Goal: Transaction & Acquisition: Obtain resource

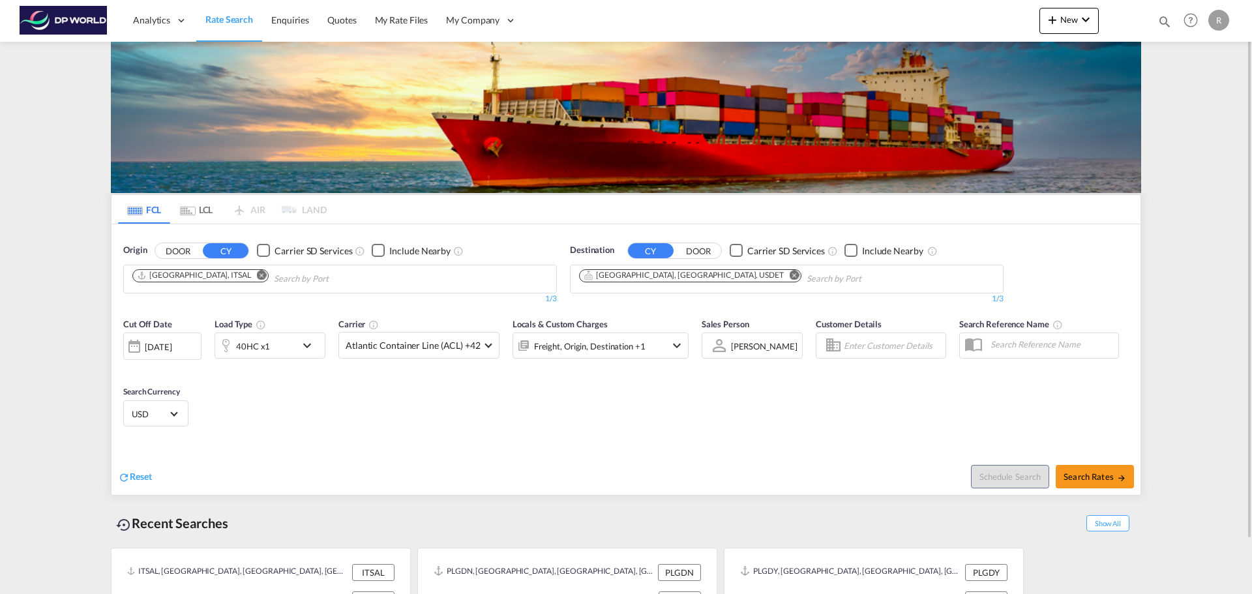
click at [257, 279] on md-icon "Remove" at bounding box center [262, 275] width 10 height 10
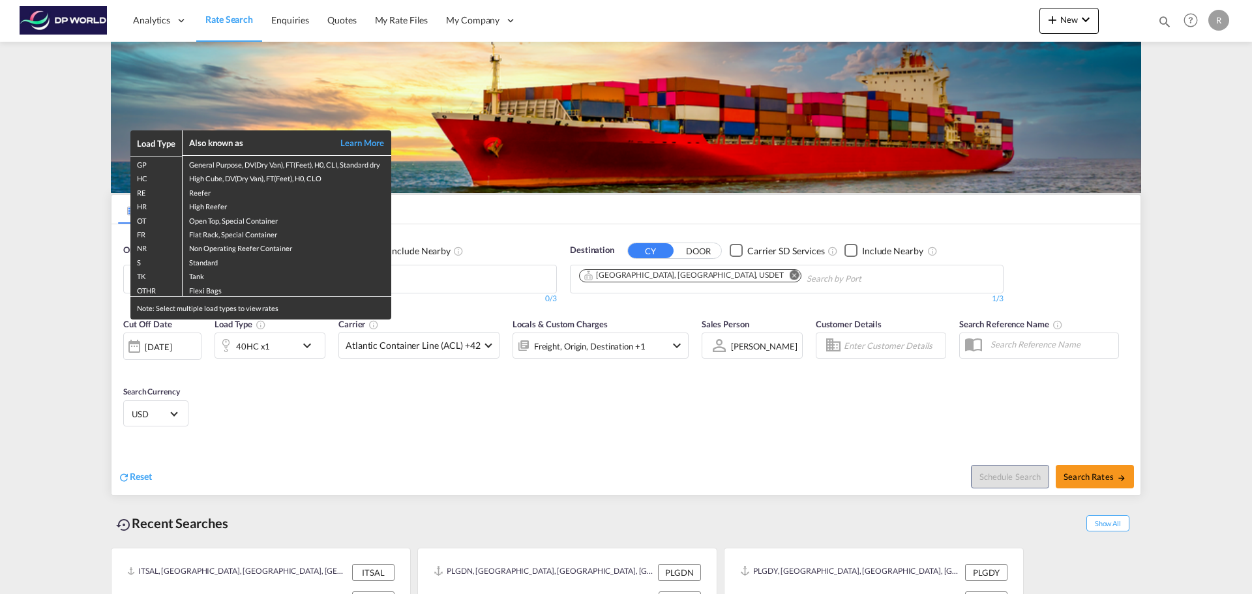
click at [501, 279] on div "Load Type Also known as Learn More GP General Purpose, DV(Dry Van), FT(Feet), H…" at bounding box center [626, 297] width 1252 height 594
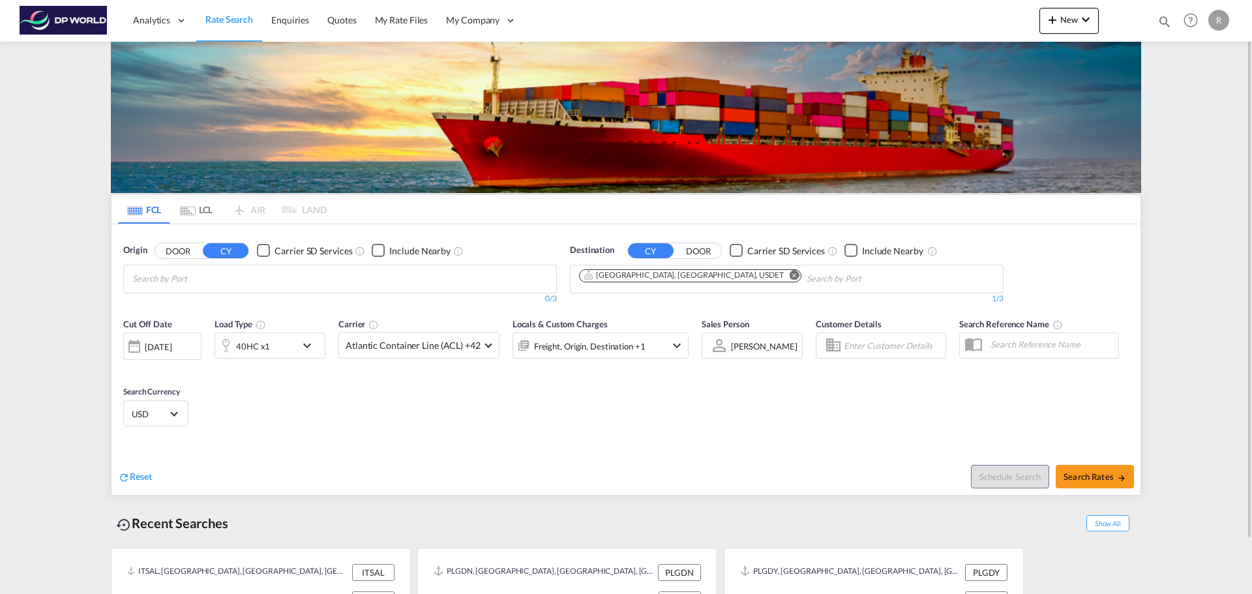
click at [465, 286] on body "Analytics Dashboard Rate Search Enquiries Quotes My Rate Files My Company" at bounding box center [626, 297] width 1252 height 594
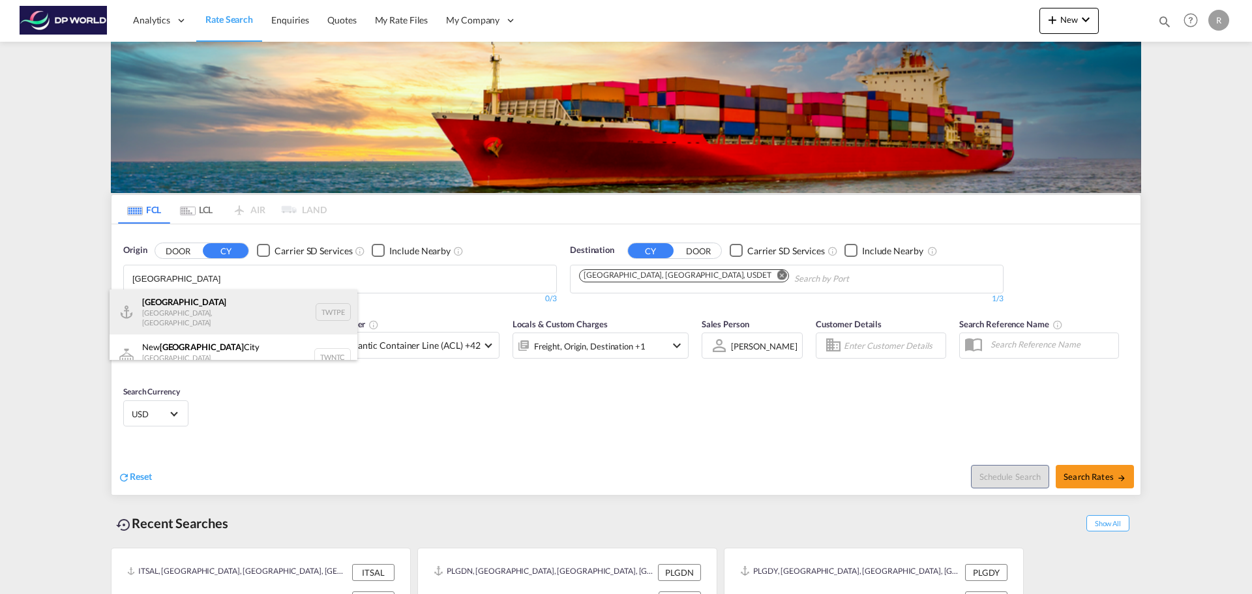
type input "[GEOGRAPHIC_DATA]"
click at [227, 316] on div "[GEOGRAPHIC_DATA] [GEOGRAPHIC_DATA], Province of [GEOGRAPHIC_DATA] TWTPE" at bounding box center [234, 312] width 248 height 45
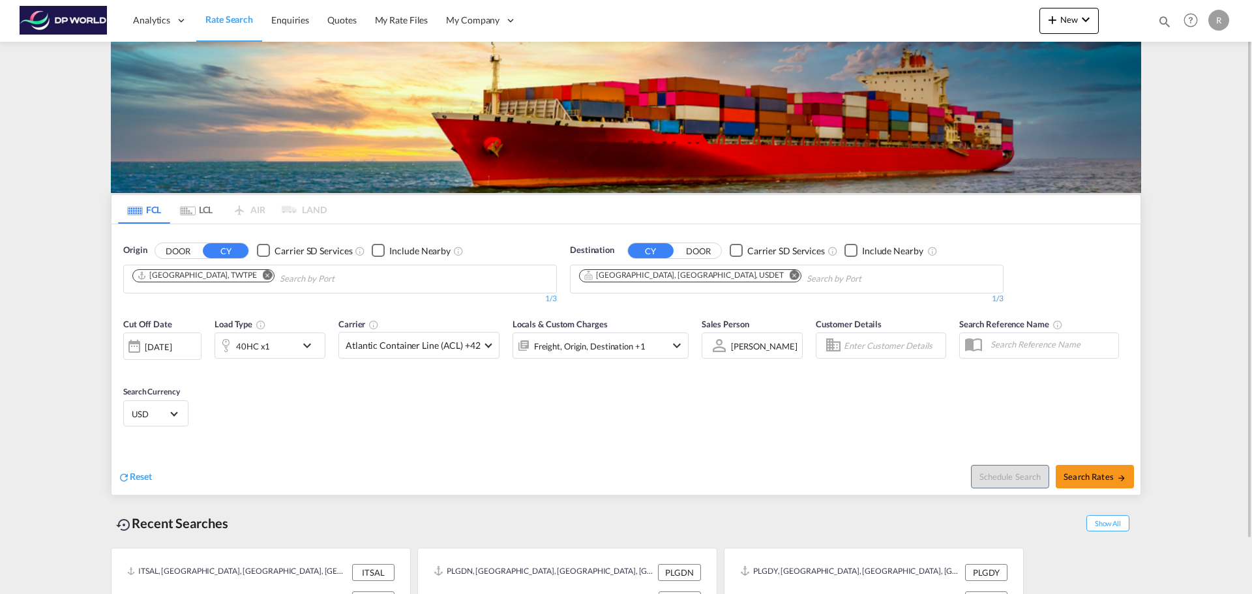
click at [790, 273] on md-icon "Remove" at bounding box center [795, 275] width 10 height 10
click at [669, 279] on body "Analytics Dashboard Rate Search Enquiries Quotes My Rate Files My Company" at bounding box center [626, 297] width 1252 height 594
type input "M"
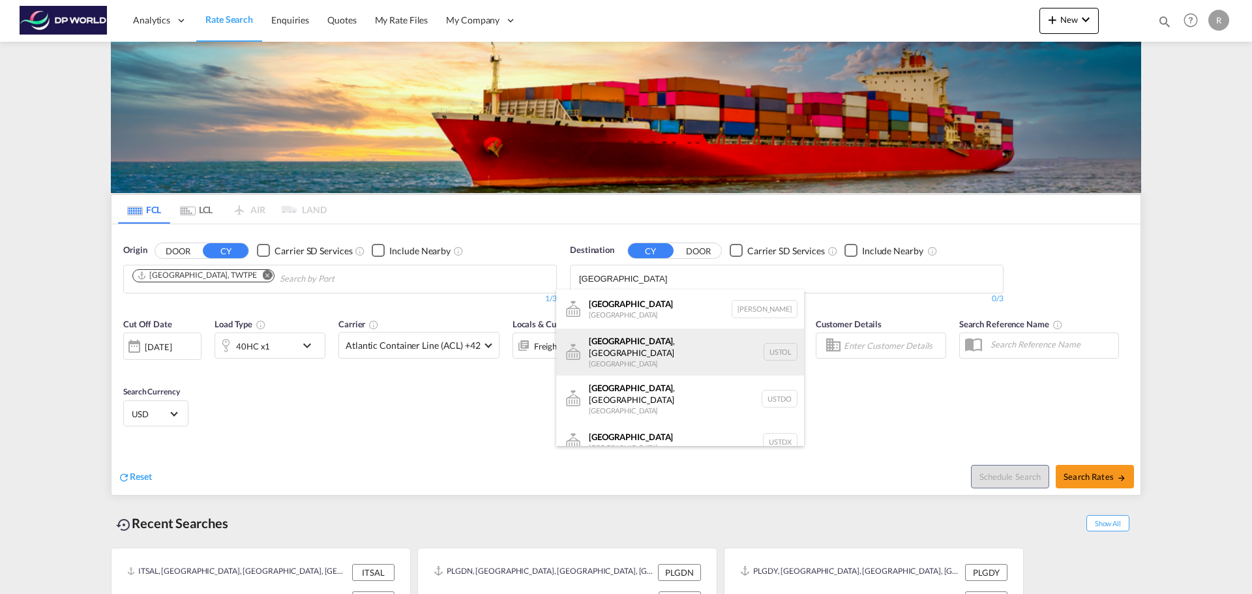
type input "[GEOGRAPHIC_DATA]"
click at [665, 352] on div "[GEOGRAPHIC_DATA] , [GEOGRAPHIC_DATA] [GEOGRAPHIC_DATA] [GEOGRAPHIC_DATA]" at bounding box center [680, 352] width 248 height 47
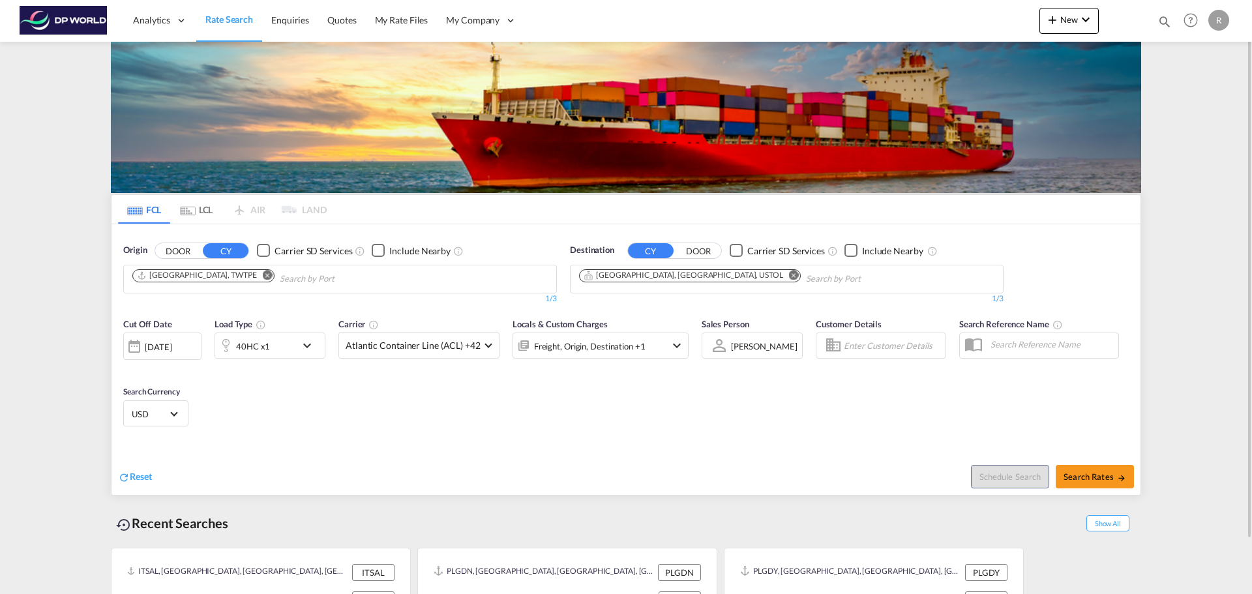
click at [294, 350] on div "40HC x1" at bounding box center [255, 346] width 81 height 26
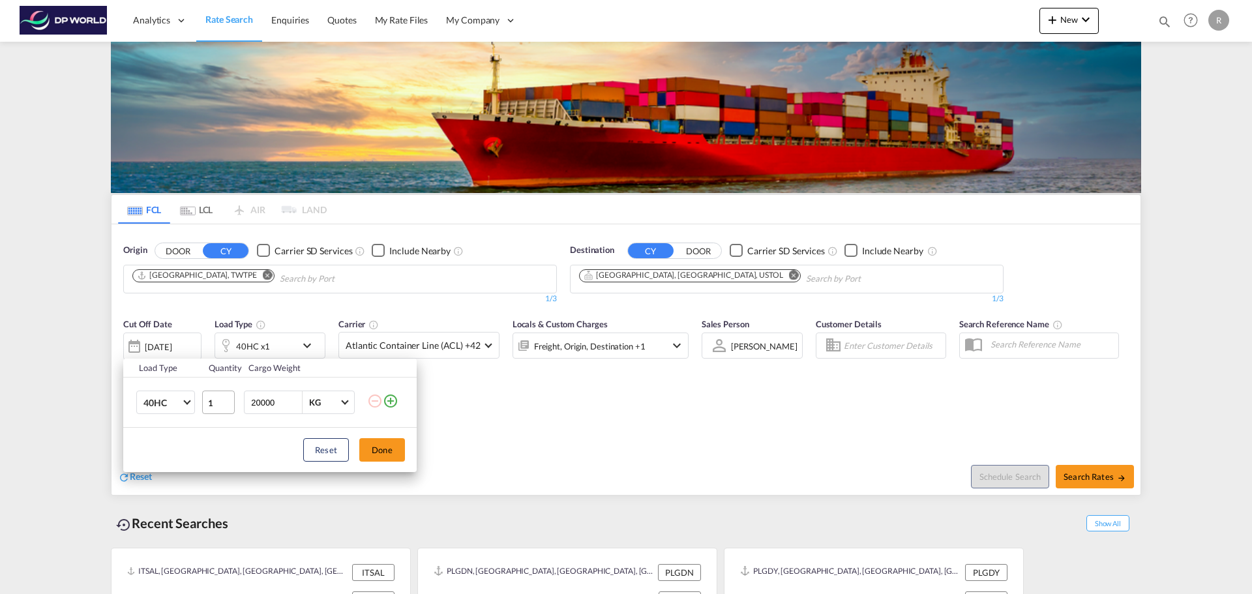
drag, startPoint x: 280, startPoint y: 401, endPoint x: 207, endPoint y: 405, distance: 73.2
click at [207, 405] on tr "40HC 20GP 40GP 40HC 45HC 20RE 40RE 40HR 20OT 40OT 20FR 40FR 40NR 20NR 45S 20TK …" at bounding box center [270, 403] width 294 height 50
click at [157, 413] on md-select-value "40HC" at bounding box center [168, 402] width 52 height 22
click at [175, 345] on md-option "20GP" at bounding box center [177, 340] width 89 height 31
click at [265, 399] on input "20000" at bounding box center [276, 402] width 52 height 22
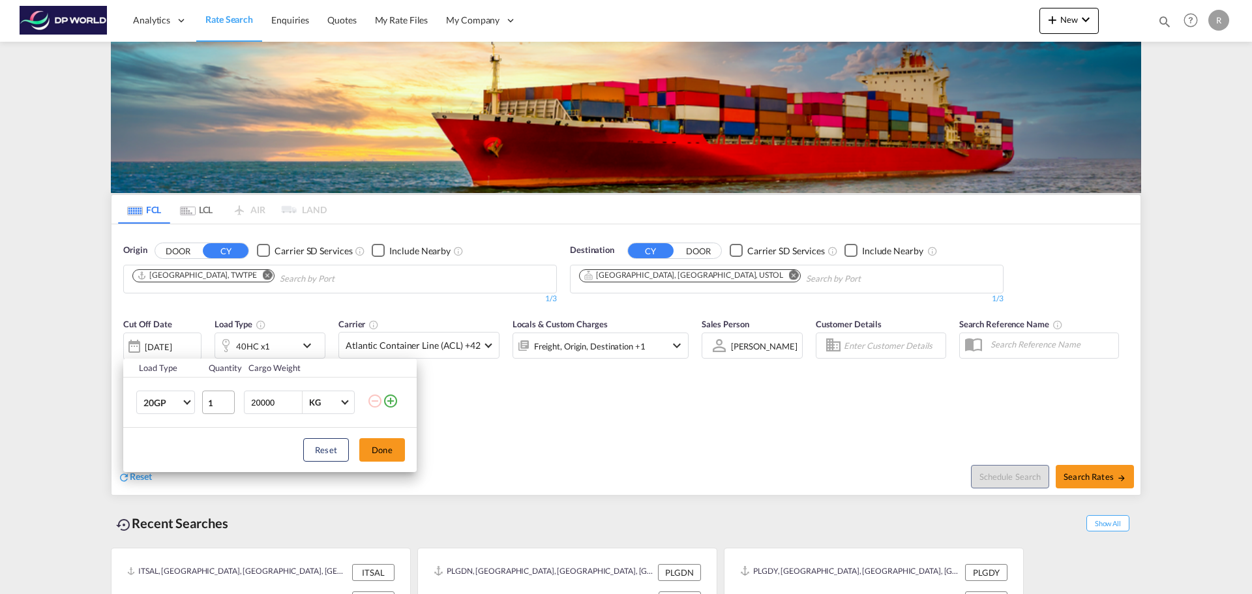
drag, startPoint x: 277, startPoint y: 398, endPoint x: 221, endPoint y: 391, distance: 55.9
click at [221, 391] on tr "20GP 1 20000 KG KG" at bounding box center [270, 403] width 294 height 50
type input "22000"
click at [213, 434] on div "Reset Done" at bounding box center [270, 450] width 294 height 44
click at [382, 453] on button "Done" at bounding box center [382, 449] width 46 height 23
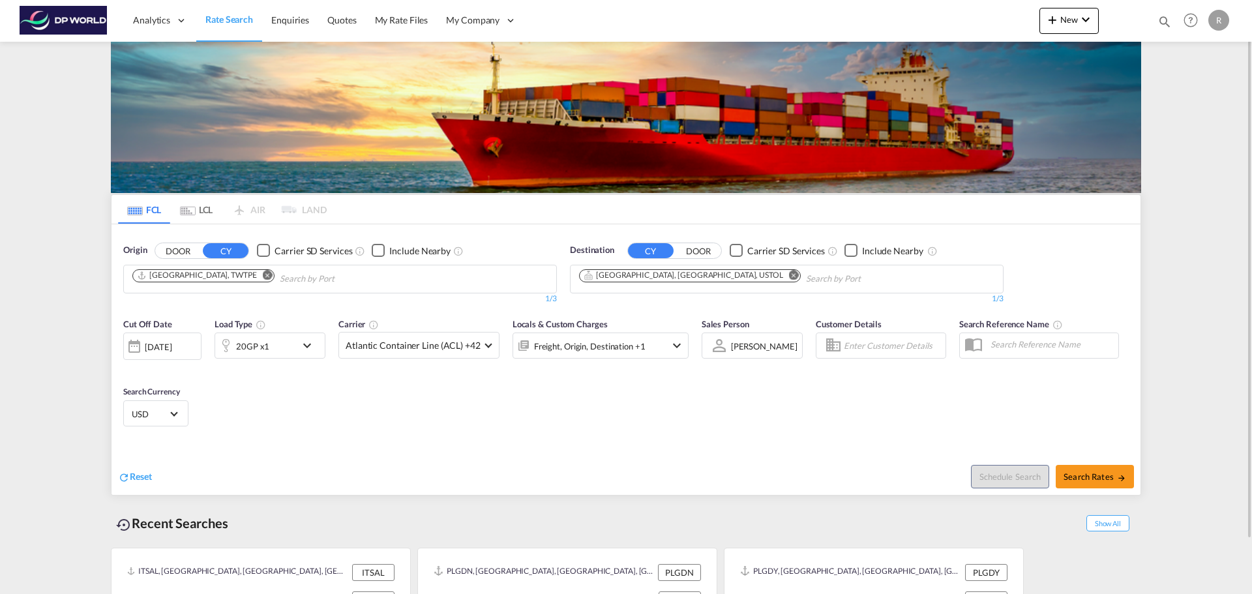
click at [185, 356] on div "[DATE]" at bounding box center [162, 346] width 78 height 27
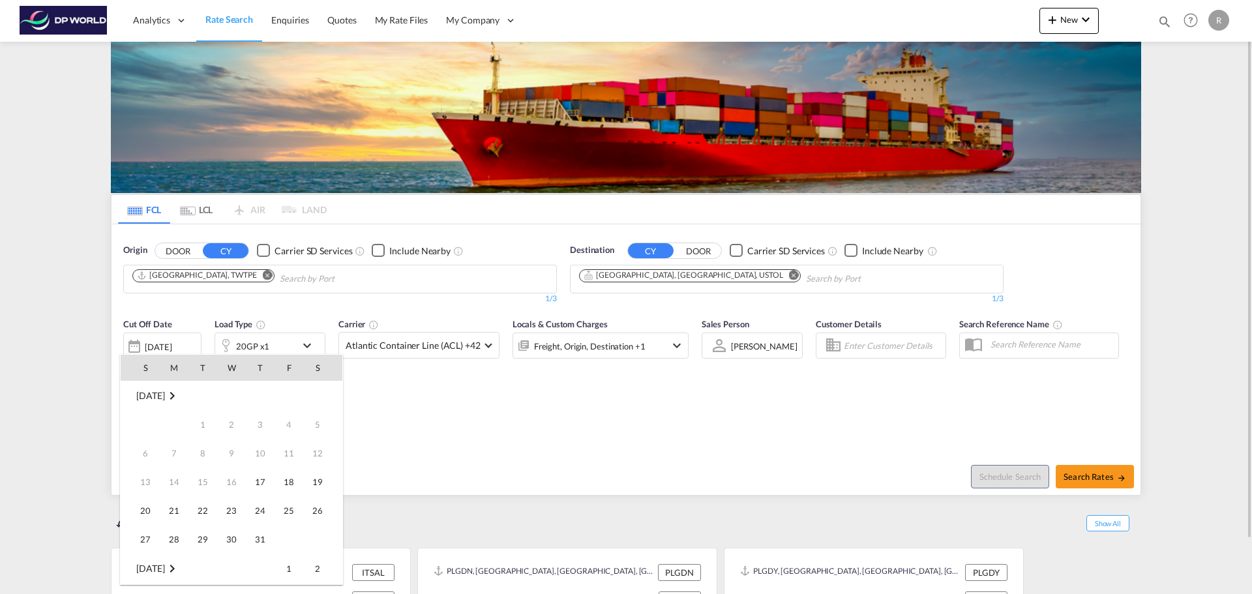
scroll to position [519, 0]
click at [264, 504] on span "30" at bounding box center [260, 511] width 26 height 26
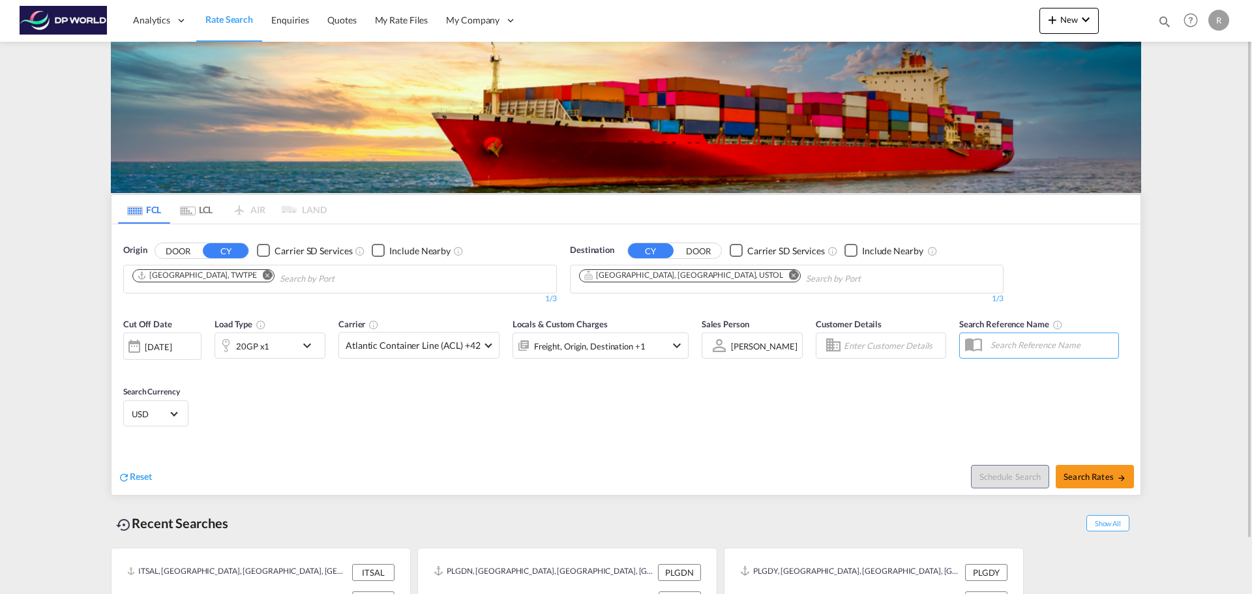
click at [402, 430] on div "Cut Off Date [DATE] [DATE] Load Type 20GP x1 Carrier Atlantic Container Line (A…" at bounding box center [626, 374] width 1029 height 127
click at [1096, 480] on span "Search Rates" at bounding box center [1095, 477] width 63 height 10
type input "TWTPE to USTOL / [DATE]"
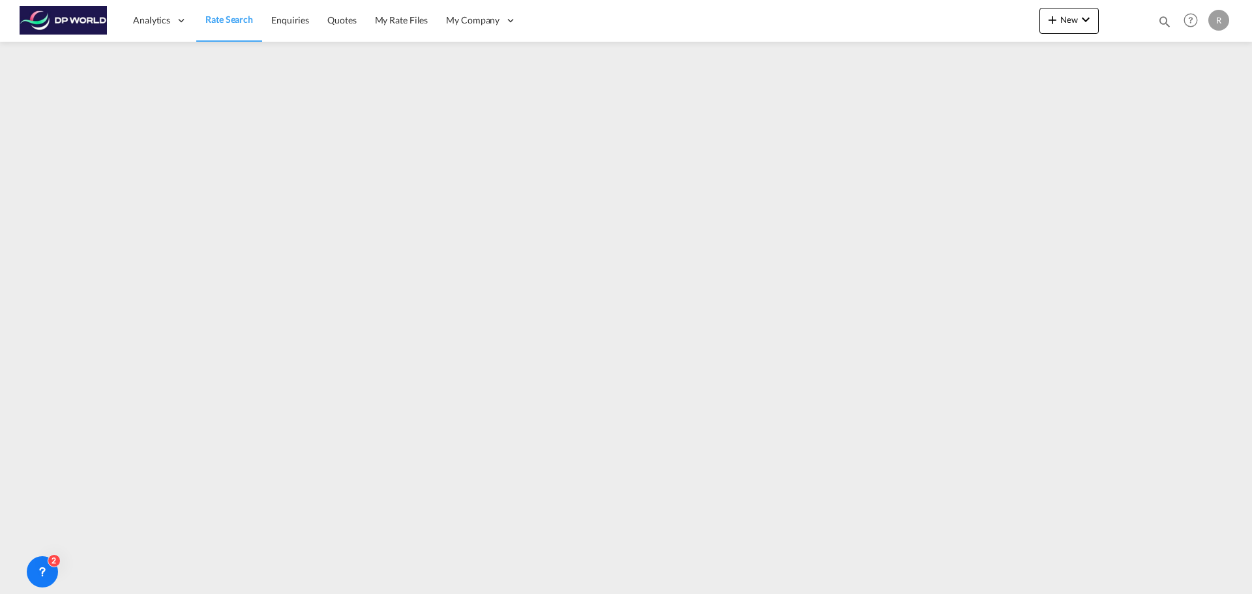
click at [227, 21] on span "Rate Search" at bounding box center [229, 19] width 48 height 11
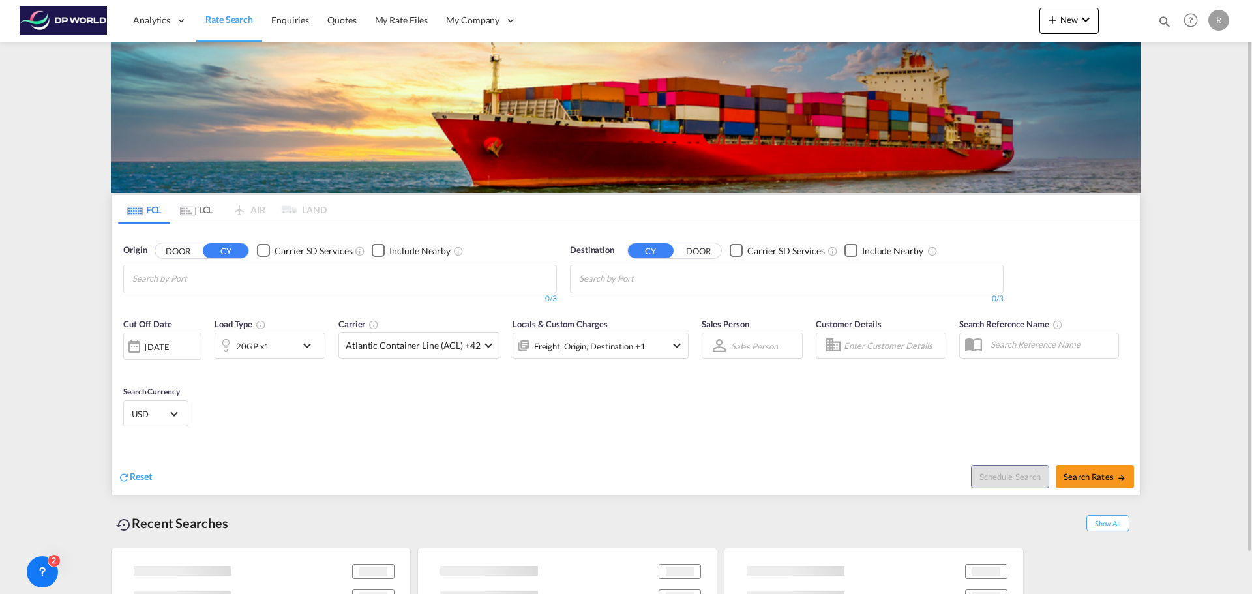
click at [188, 285] on input "Chips input." at bounding box center [194, 279] width 124 height 21
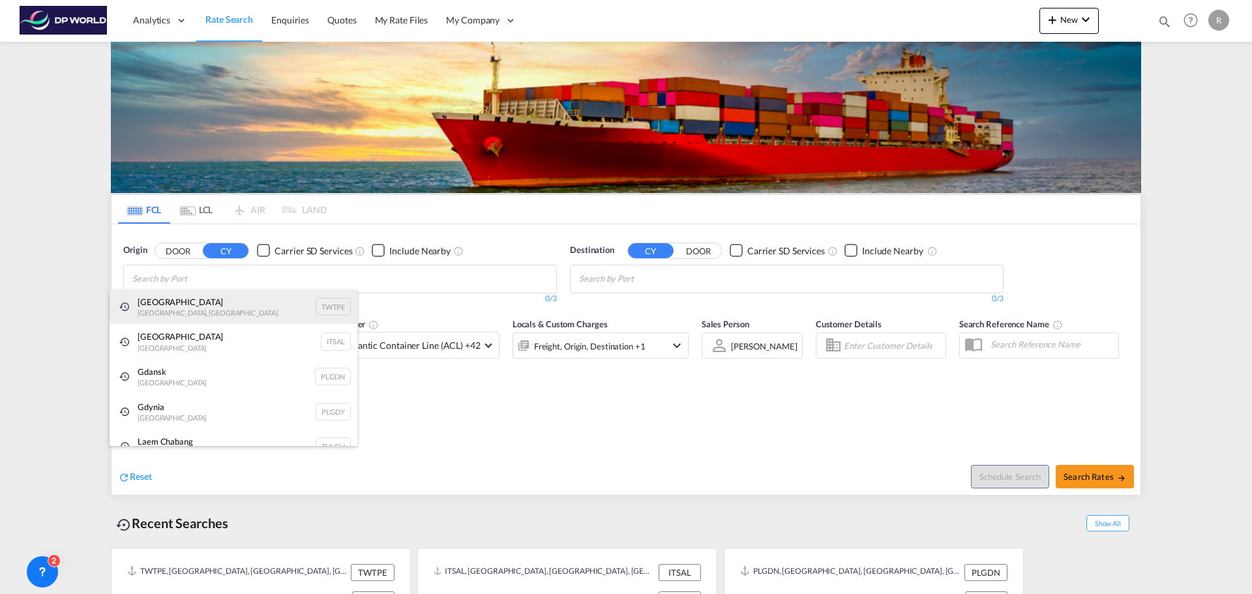
click at [210, 297] on div "[GEOGRAPHIC_DATA] [GEOGRAPHIC_DATA], Province of [GEOGRAPHIC_DATA] TWTPE" at bounding box center [234, 307] width 248 height 35
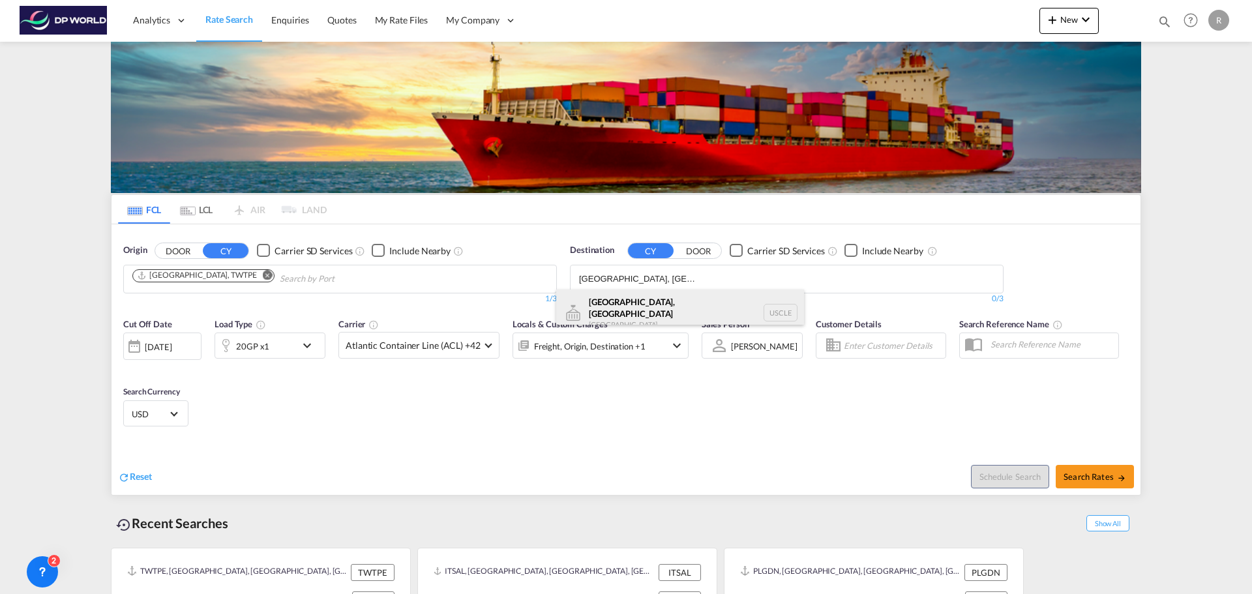
type input "[GEOGRAPHIC_DATA], [GEOGRAPHIC_DATA]"
click at [653, 314] on div "[GEOGRAPHIC_DATA], [GEOGRAPHIC_DATA] [GEOGRAPHIC_DATA] USCLE" at bounding box center [680, 313] width 248 height 47
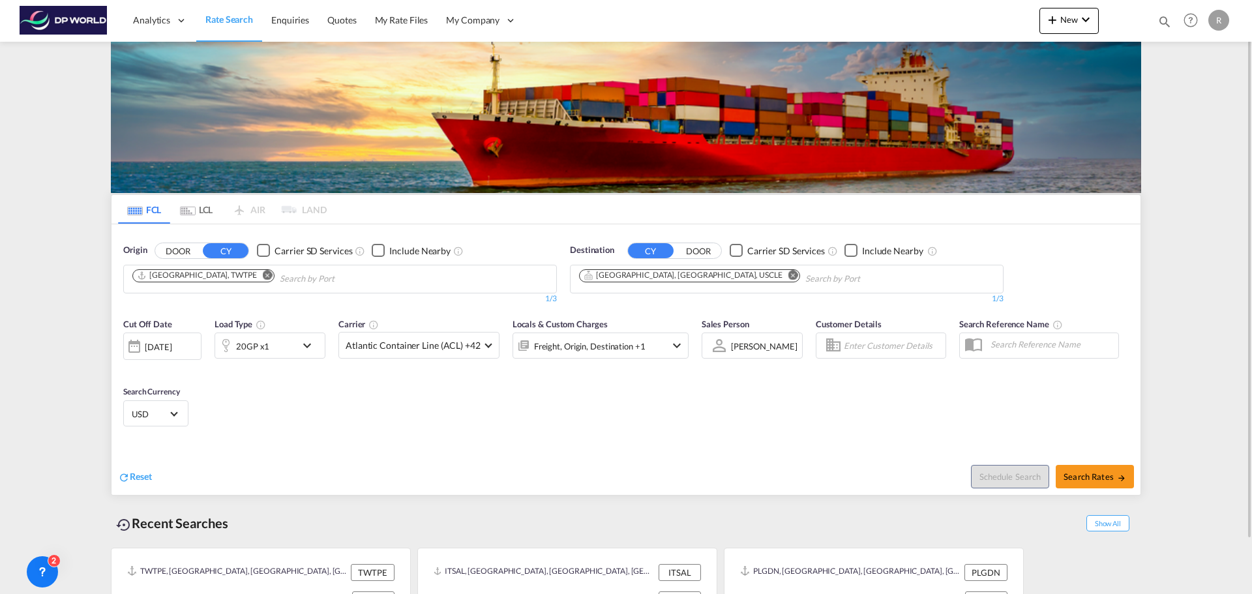
click at [301, 344] on md-icon "icon-chevron-down" at bounding box center [310, 346] width 22 height 16
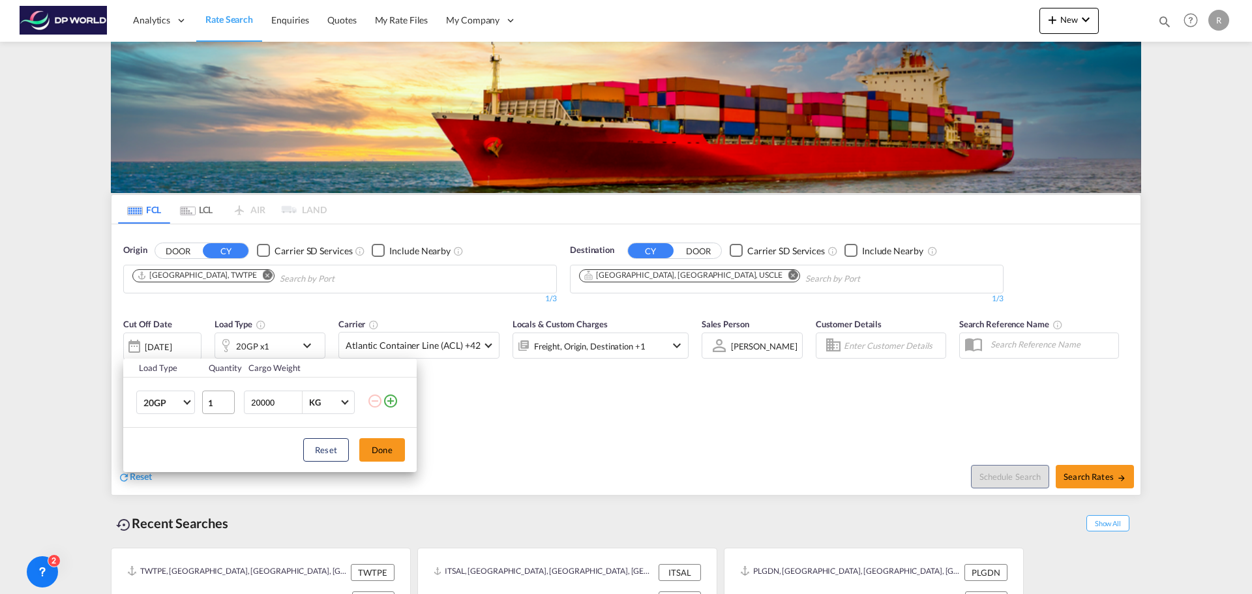
drag, startPoint x: 272, startPoint y: 402, endPoint x: 224, endPoint y: 391, distance: 48.9
click at [224, 391] on tr "20GP 20GP 40GP 40HC 45HC 20RE 40RE 40HR 20OT 40OT 20FR 40FR 40NR 20NR 45S 20TK …" at bounding box center [270, 403] width 294 height 50
type input "0"
type input "22000"
click at [389, 450] on button "Done" at bounding box center [382, 449] width 46 height 23
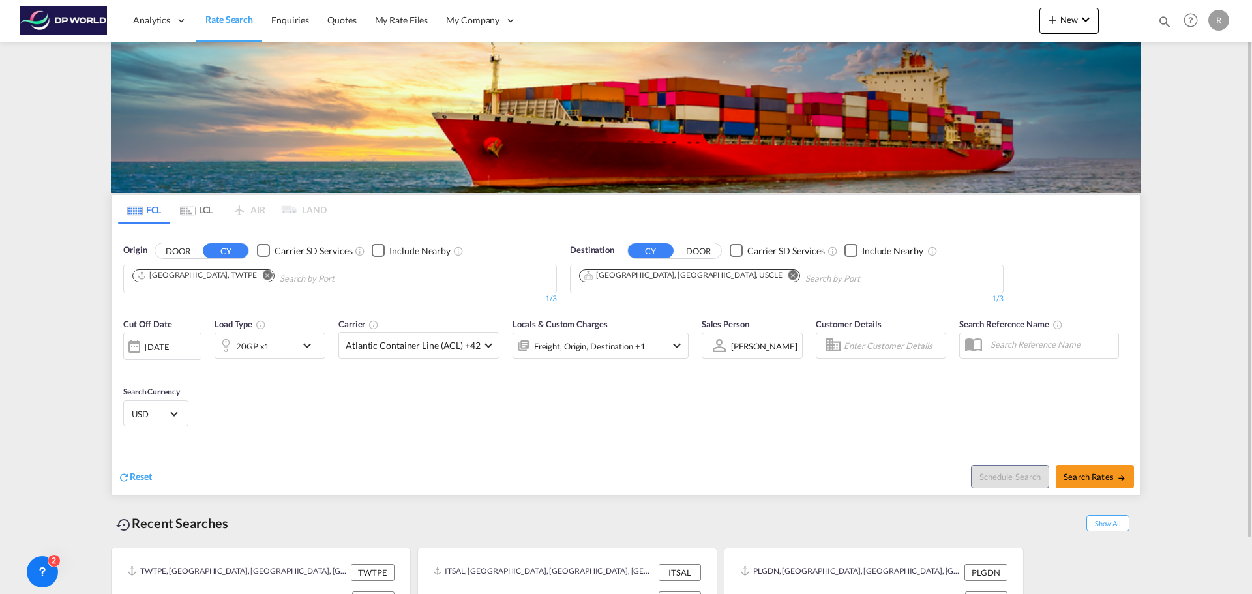
click at [174, 353] on div "[DATE]" at bounding box center [162, 346] width 78 height 27
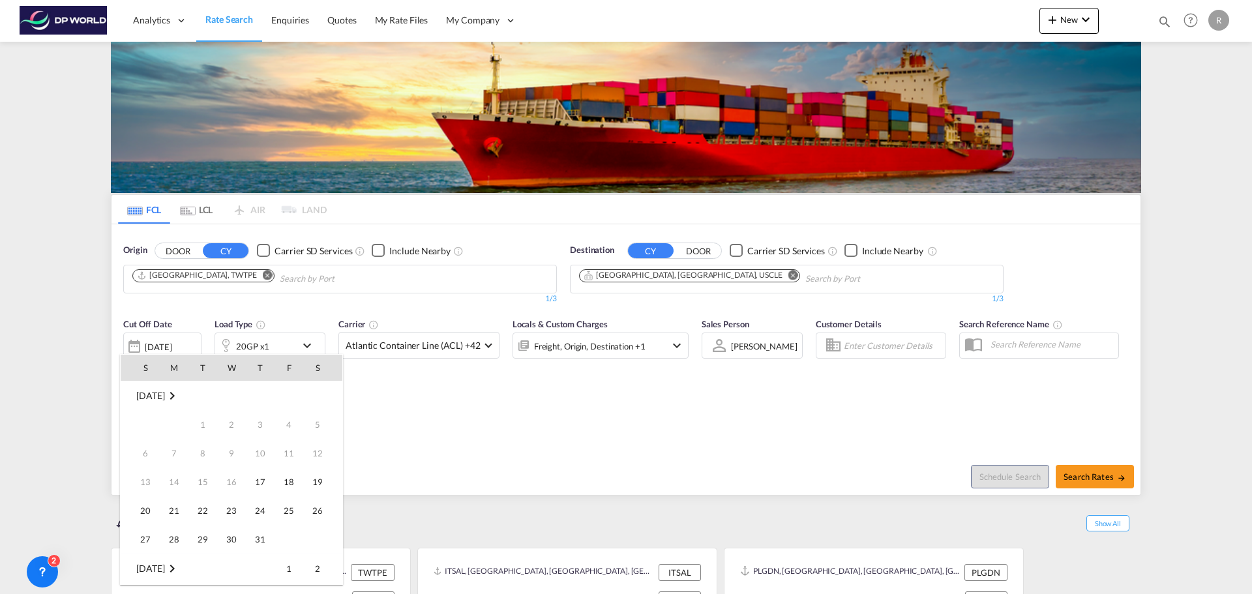
scroll to position [519, 0]
click at [257, 509] on span "30" at bounding box center [260, 511] width 26 height 26
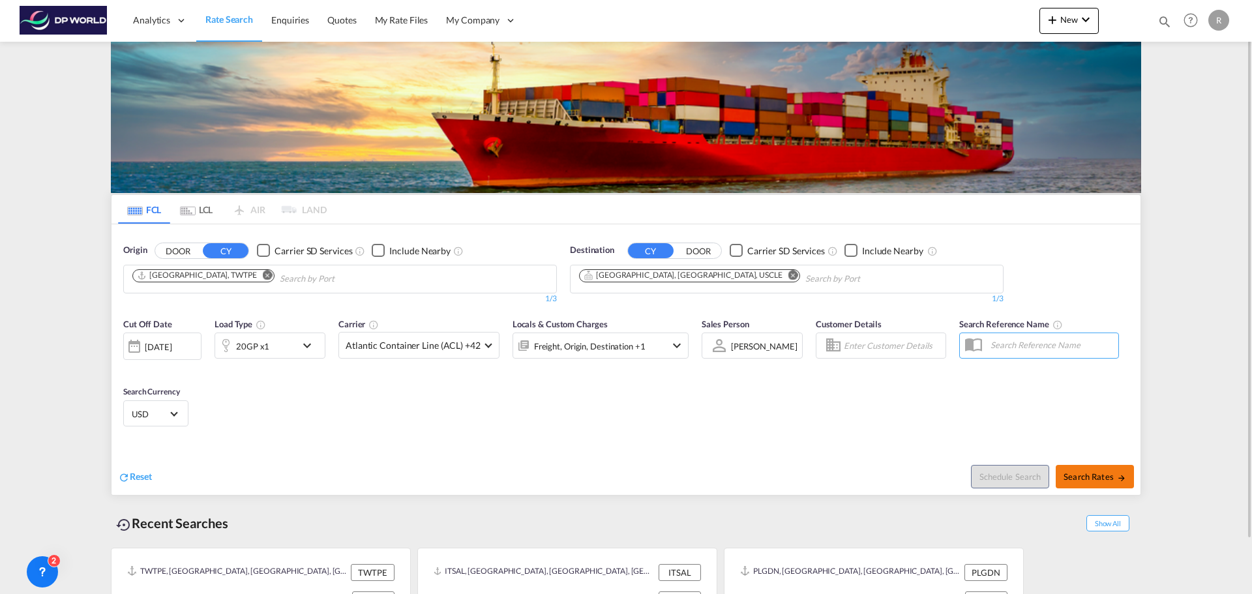
click at [1092, 475] on span "Search Rates" at bounding box center [1095, 477] width 63 height 10
type input "TWTPE to USCLE / [DATE]"
